Goal: Check status: Check status

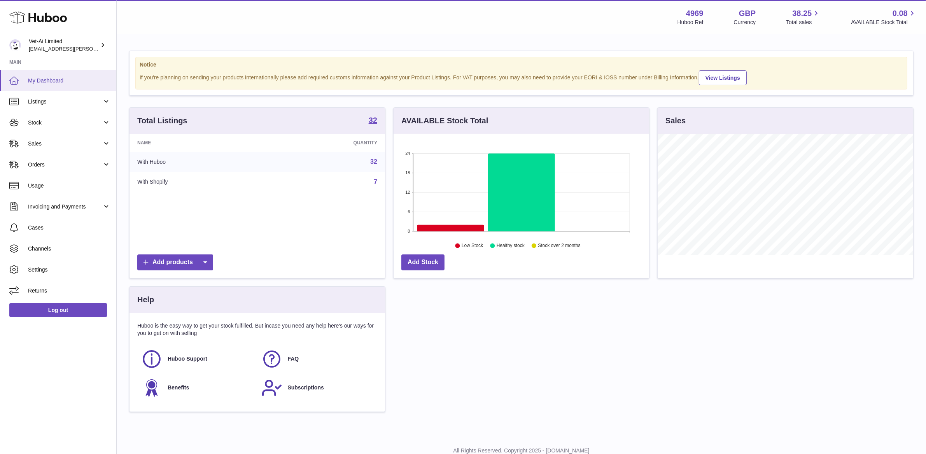
scroll to position [121, 256]
click at [66, 128] on link "Stock" at bounding box center [58, 122] width 116 height 21
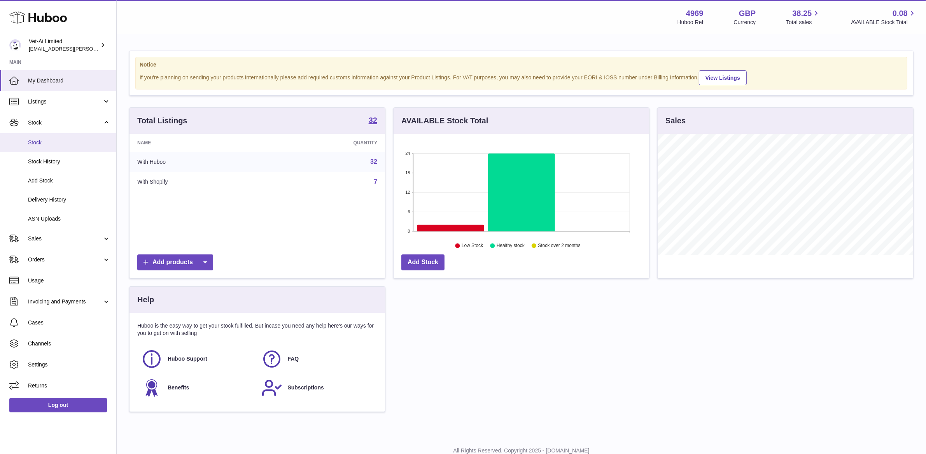
click at [66, 140] on span "Stock" at bounding box center [69, 142] width 82 height 7
click at [33, 141] on span "Stock" at bounding box center [69, 142] width 82 height 7
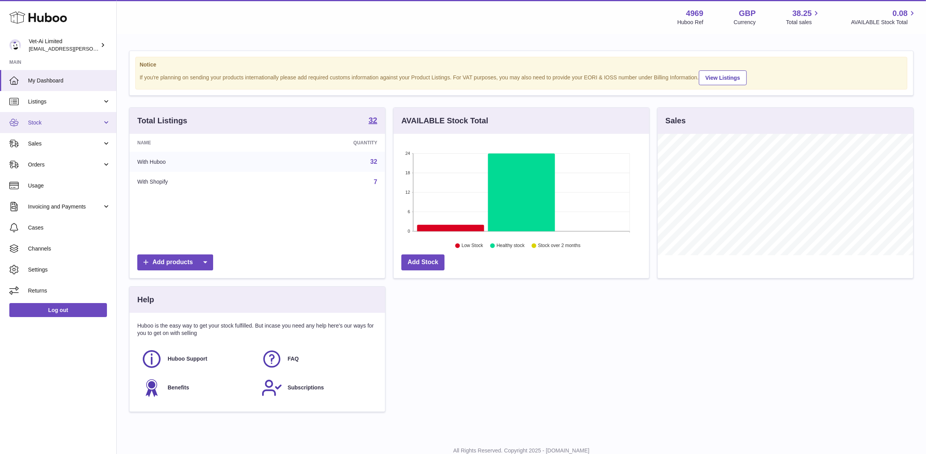
click at [63, 121] on span "Stock" at bounding box center [65, 122] width 74 height 7
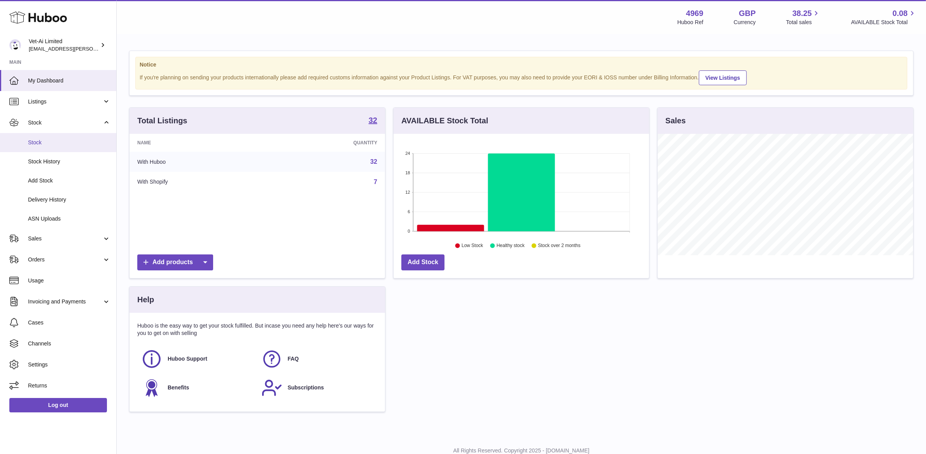
click at [58, 142] on span "Stock" at bounding box center [69, 142] width 82 height 7
